Goal: Register for event/course

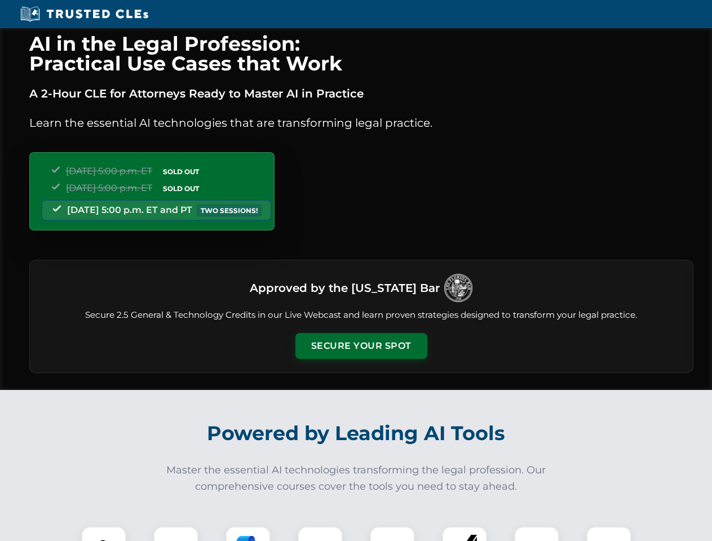
click at [361, 346] on button "Secure Your Spot" at bounding box center [361, 346] width 132 height 26
click at [104, 534] on img at bounding box center [103, 549] width 33 height 33
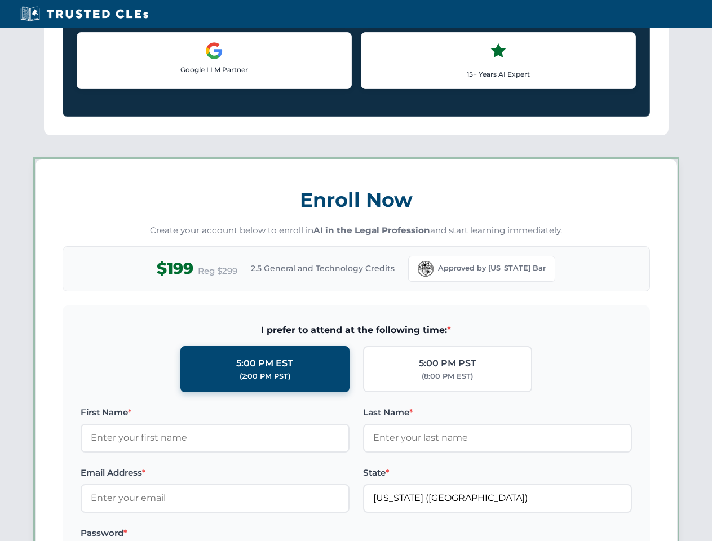
click at [248, 534] on label "Password *" at bounding box center [215, 533] width 269 height 14
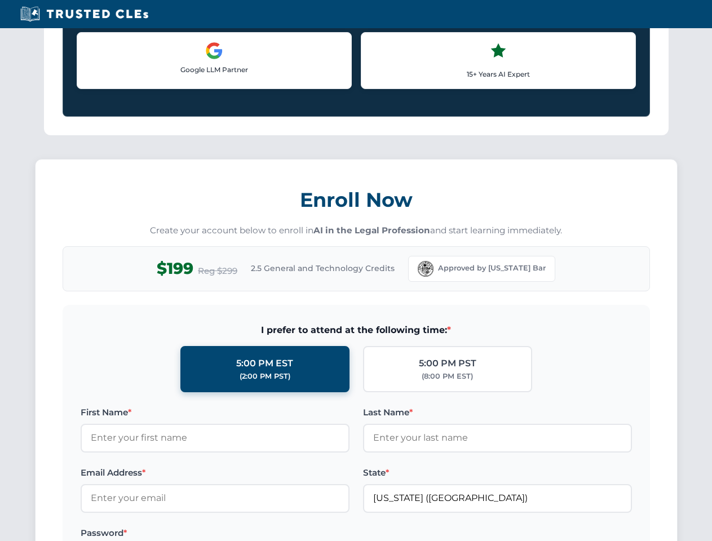
scroll to position [1106, 0]
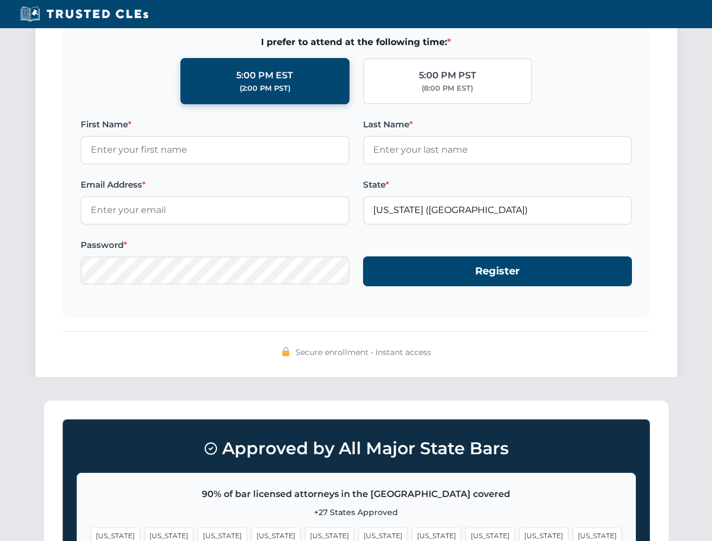
click at [519, 534] on span "[US_STATE]" at bounding box center [543, 535] width 49 height 16
